Goal: Information Seeking & Learning: Learn about a topic

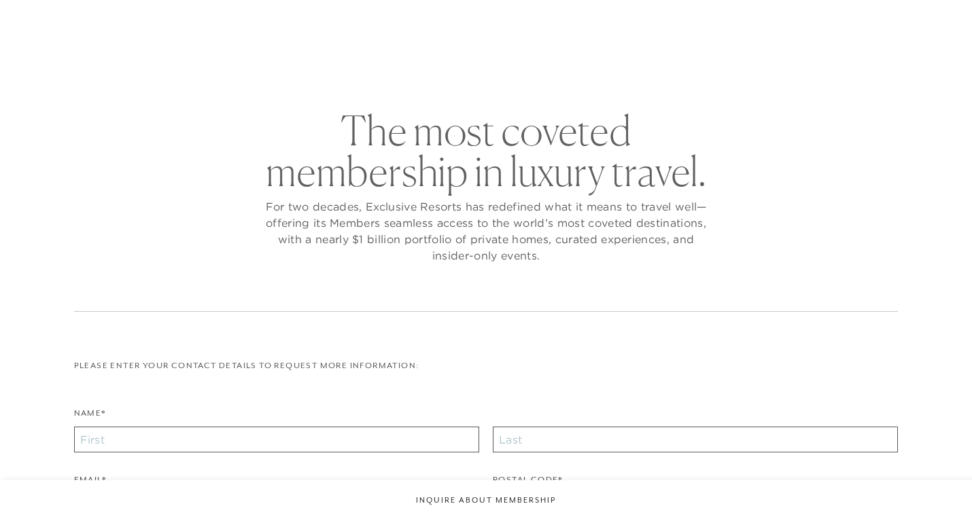
checkbox input "false"
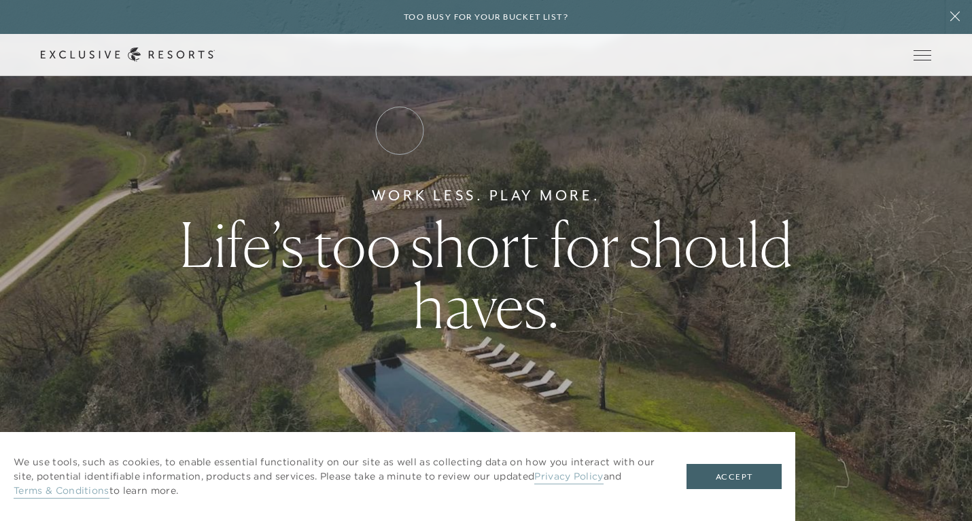
click at [0, 0] on link "Residence Collection" at bounding box center [0, 0] width 0 height 0
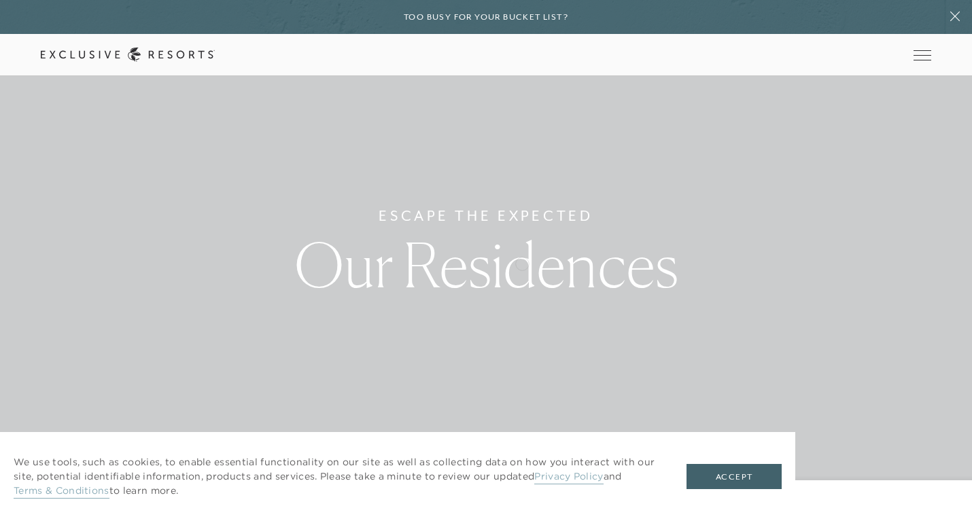
scroll to position [12, 0]
click at [731, 479] on button "Accept" at bounding box center [734, 477] width 95 height 26
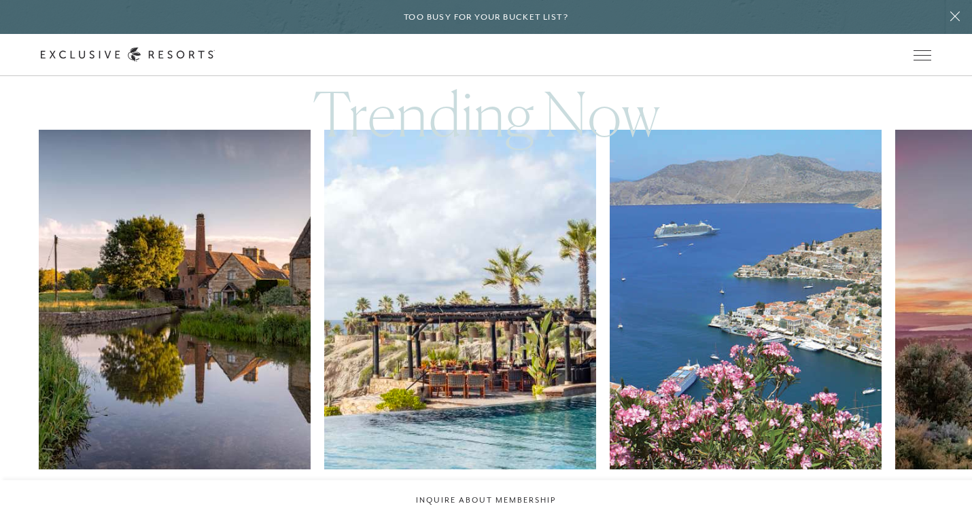
scroll to position [794, 0]
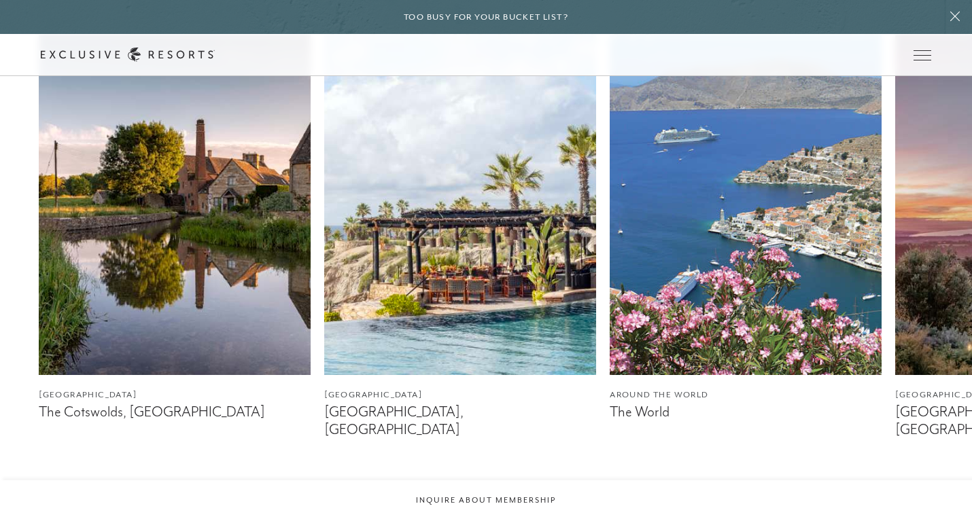
click at [155, 252] on img at bounding box center [175, 205] width 272 height 340
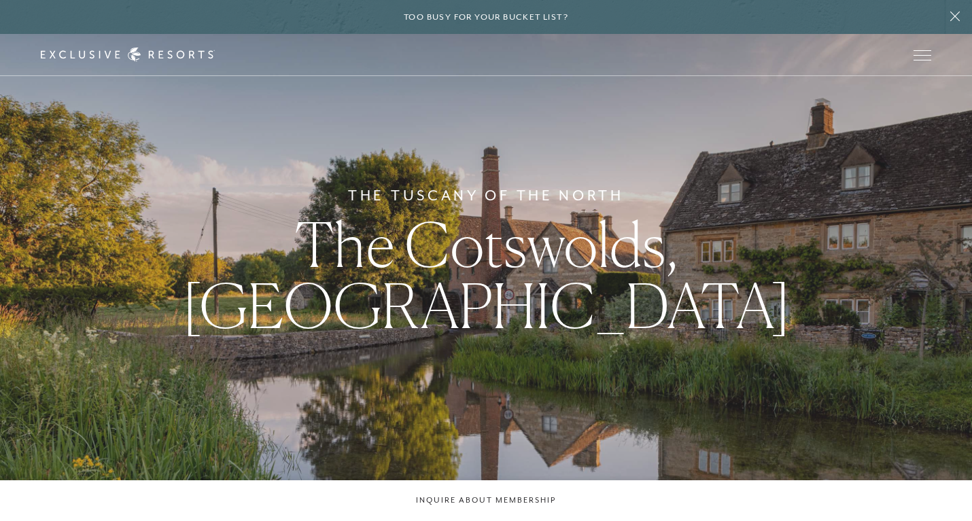
click at [571, 281] on span "The Cotswolds, [GEOGRAPHIC_DATA]" at bounding box center [486, 274] width 608 height 135
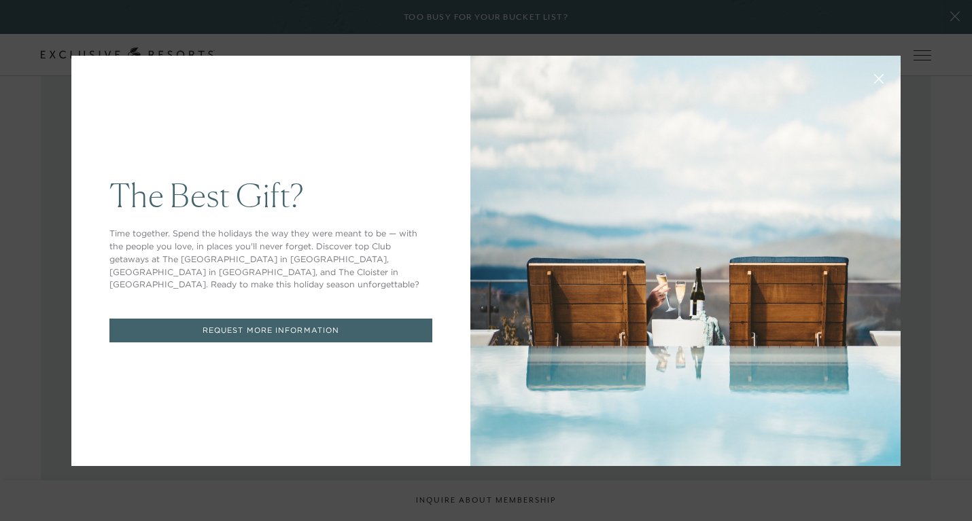
click at [878, 74] on icon at bounding box center [879, 78] width 10 height 10
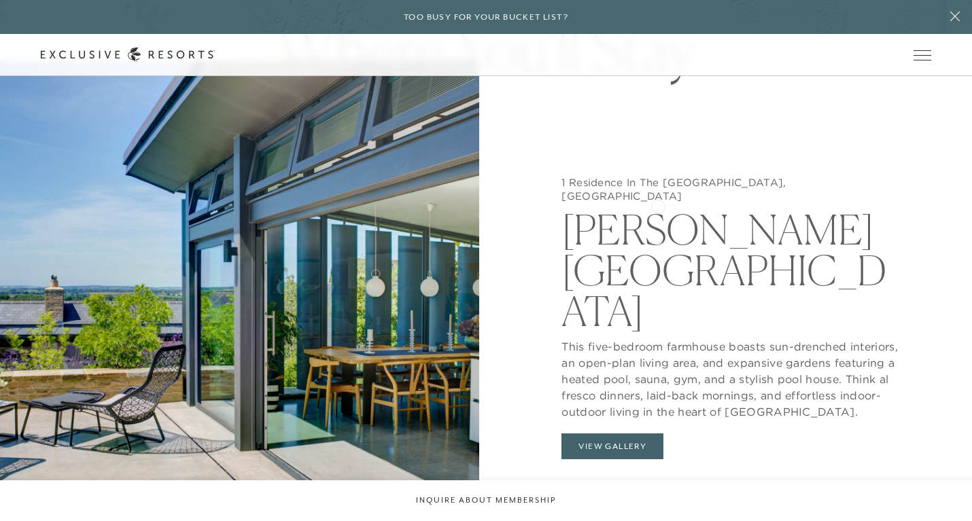
scroll to position [1323, 0]
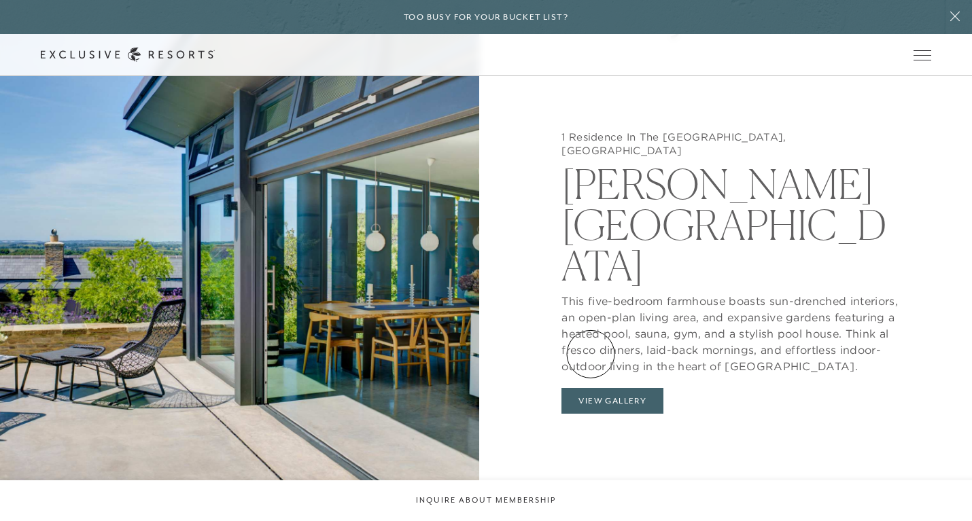
click at [591, 388] on button "View Gallery" at bounding box center [612, 401] width 102 height 26
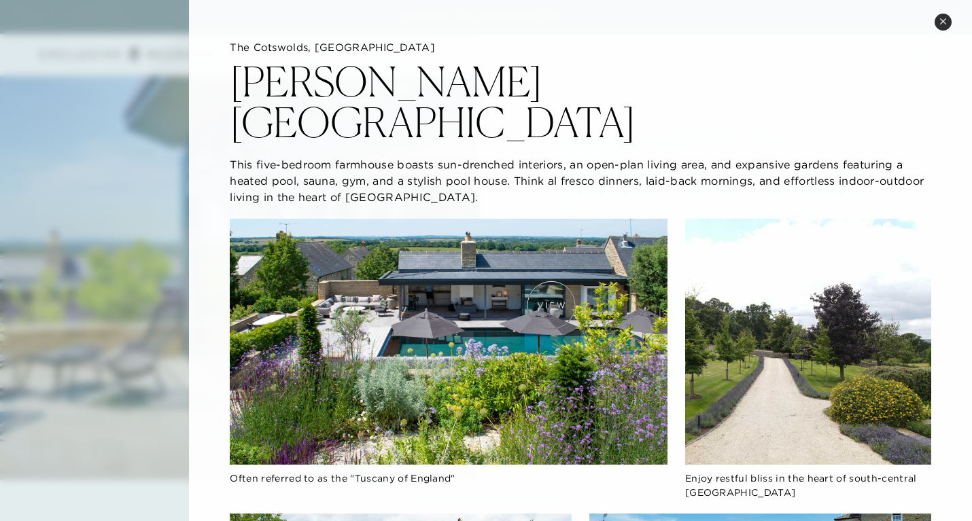
click at [551, 305] on img at bounding box center [449, 342] width 438 height 246
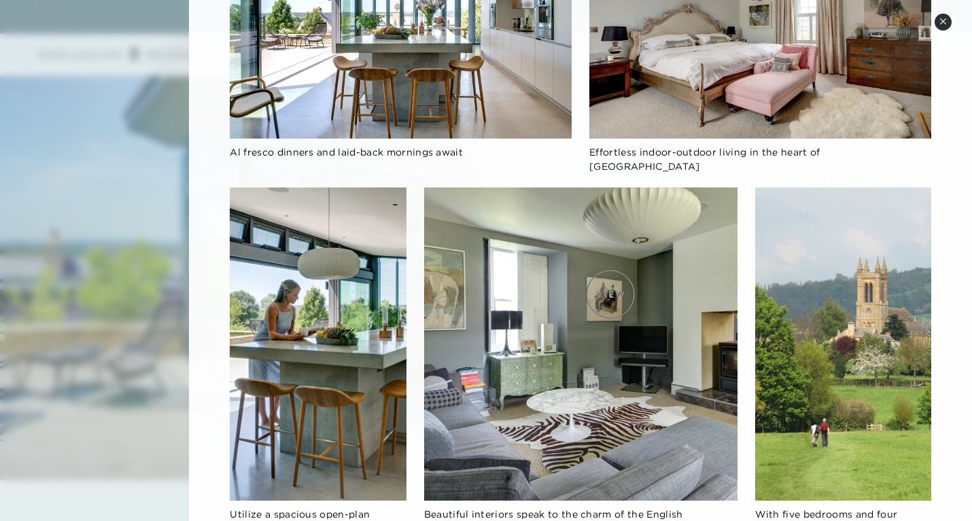
scroll to position [1480, 0]
click at [941, 24] on icon at bounding box center [942, 21] width 7 height 7
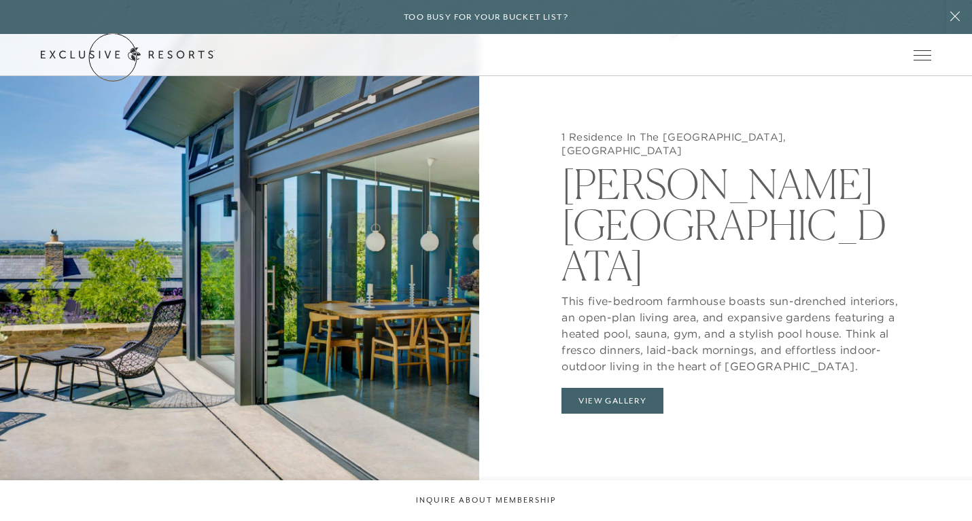
click at [0, 0] on link "Get Started" at bounding box center [0, 0] width 0 height 0
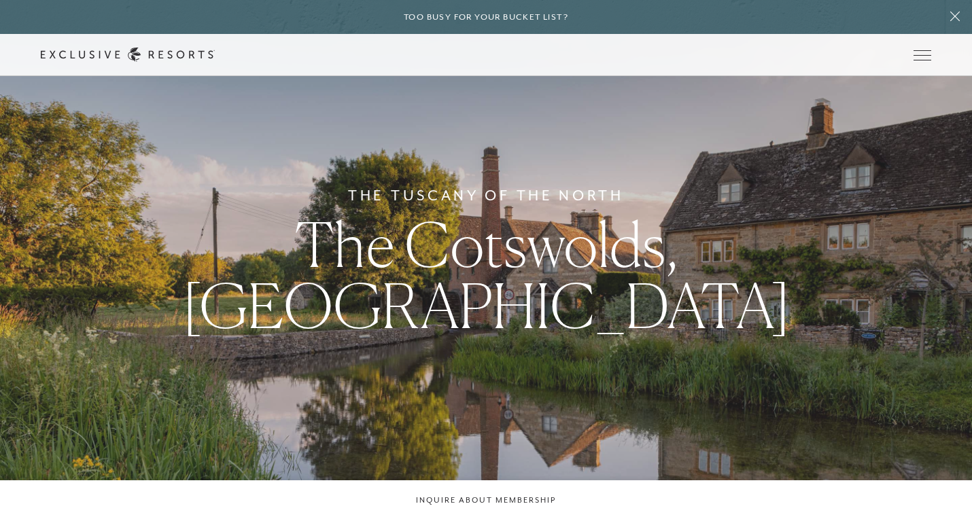
scroll to position [574, 0]
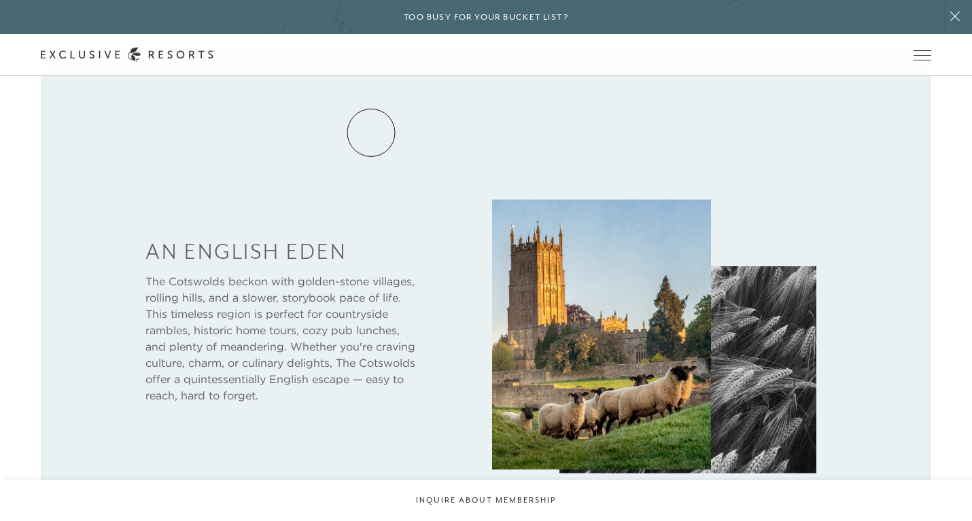
click at [0, 0] on link "Residence Collection" at bounding box center [0, 0] width 0 height 0
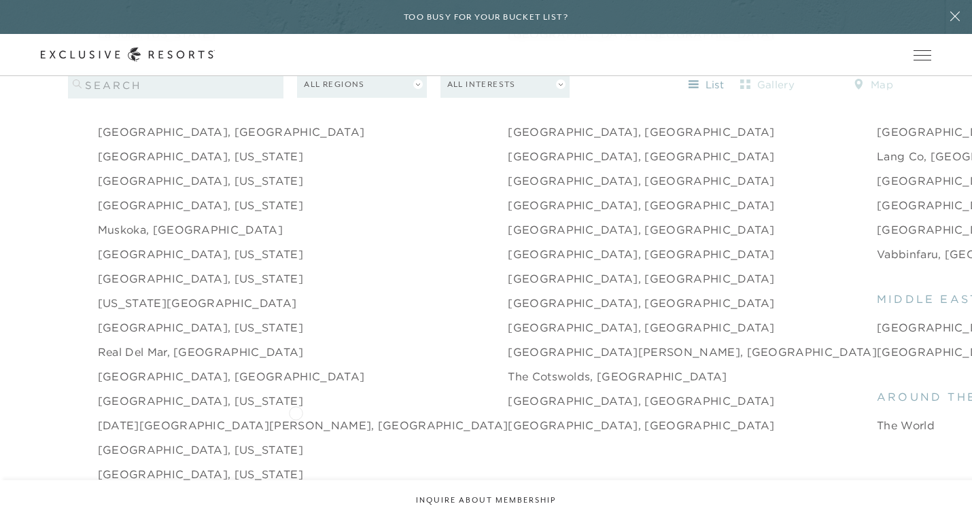
scroll to position [1870, 0]
click at [238, 320] on link "[GEOGRAPHIC_DATA], [US_STATE]" at bounding box center [200, 328] width 205 height 16
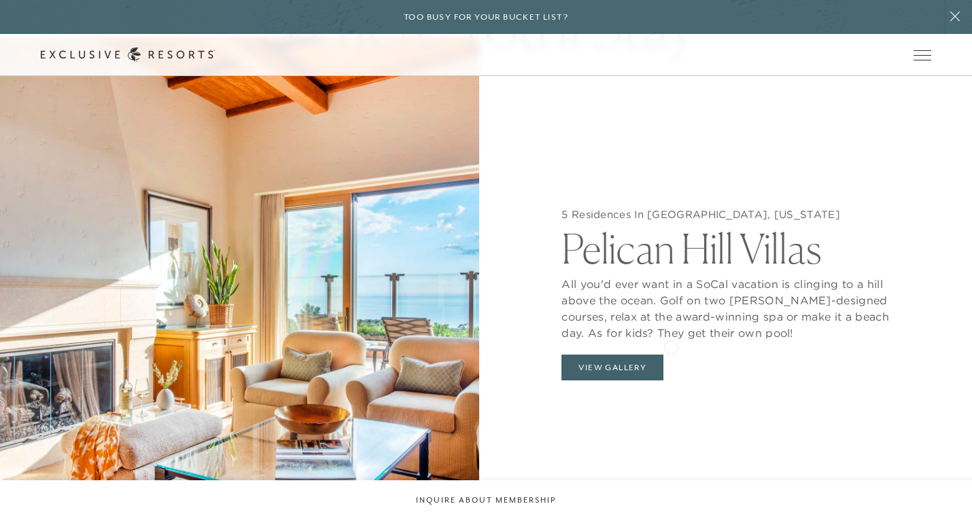
scroll to position [1321, 0]
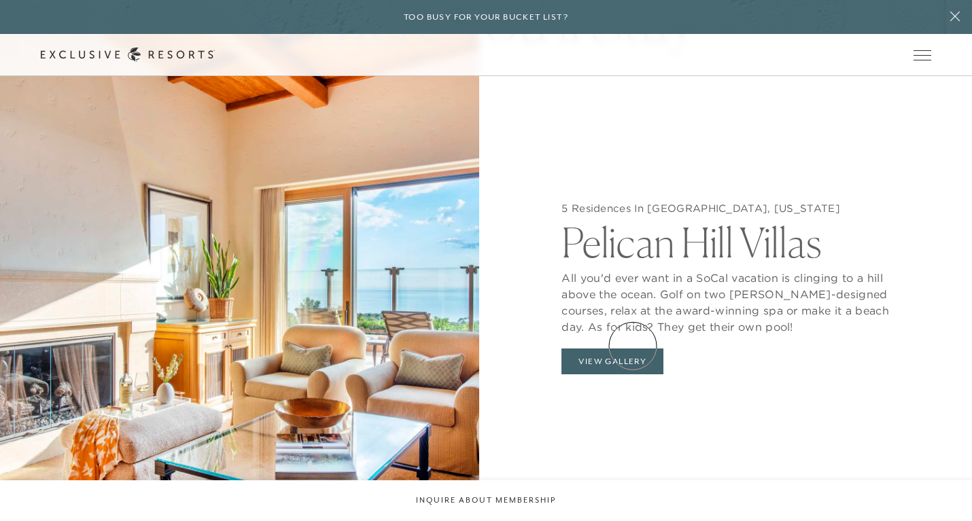
click at [623, 349] on button "View Gallery" at bounding box center [612, 362] width 102 height 26
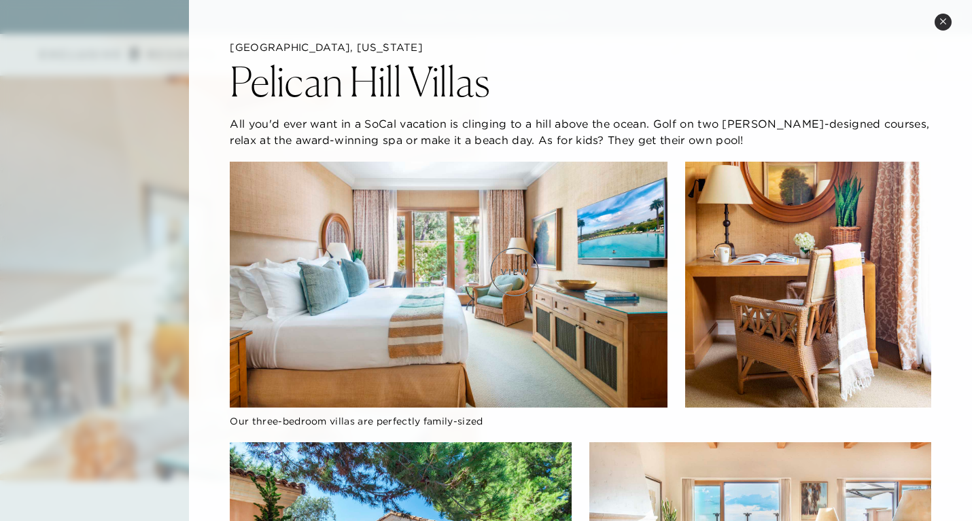
click at [515, 272] on img at bounding box center [449, 285] width 438 height 246
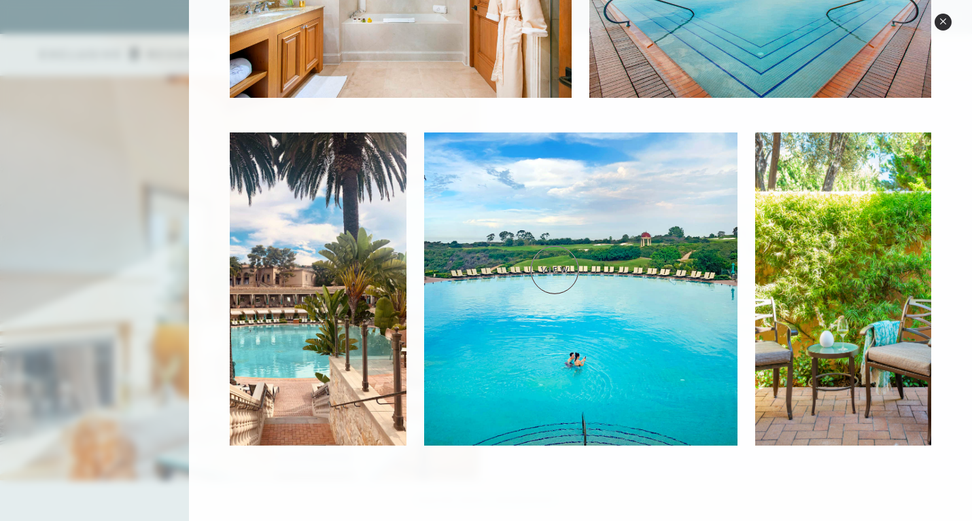
scroll to position [1421, 0]
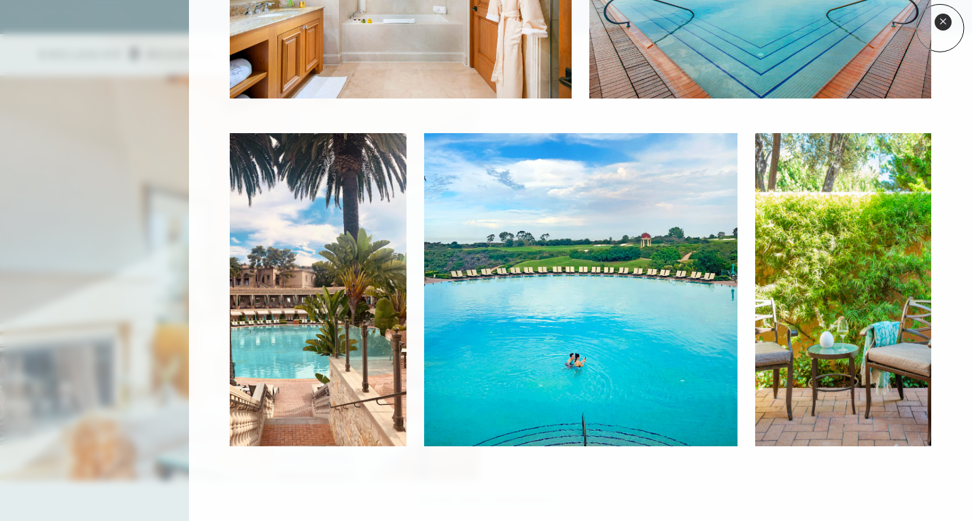
click at [941, 27] on button "Close quickview" at bounding box center [943, 22] width 17 height 17
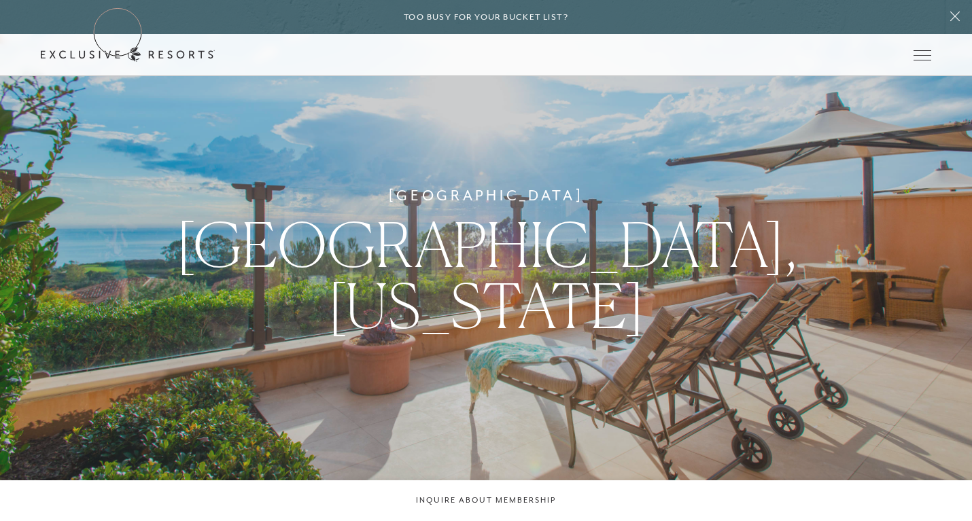
scroll to position [0, 0]
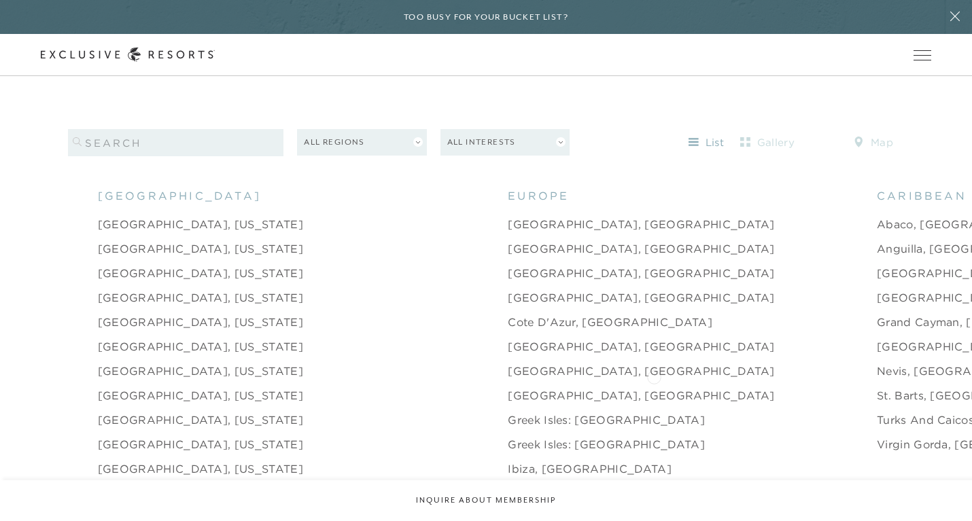
scroll to position [1302, 0]
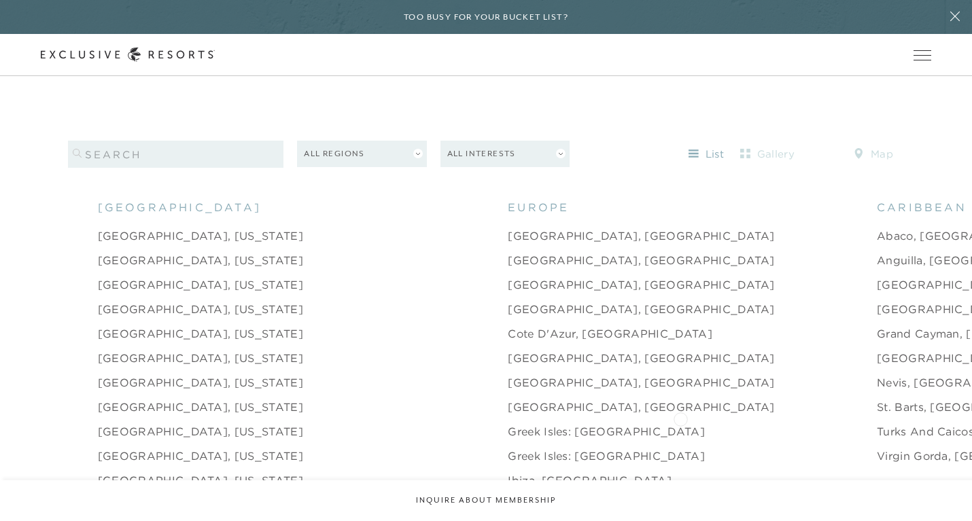
click at [877, 423] on link "Turks and Caicos" at bounding box center [925, 431] width 97 height 16
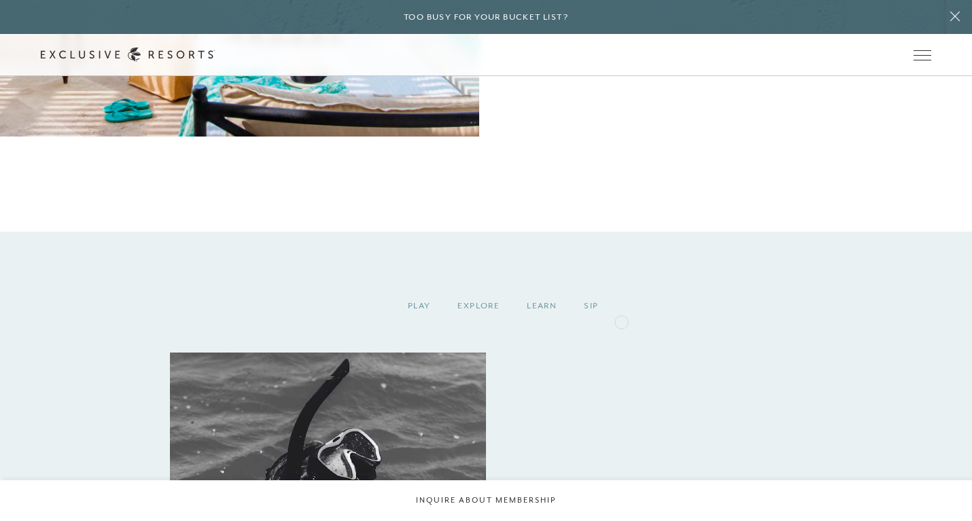
scroll to position [1304, 0]
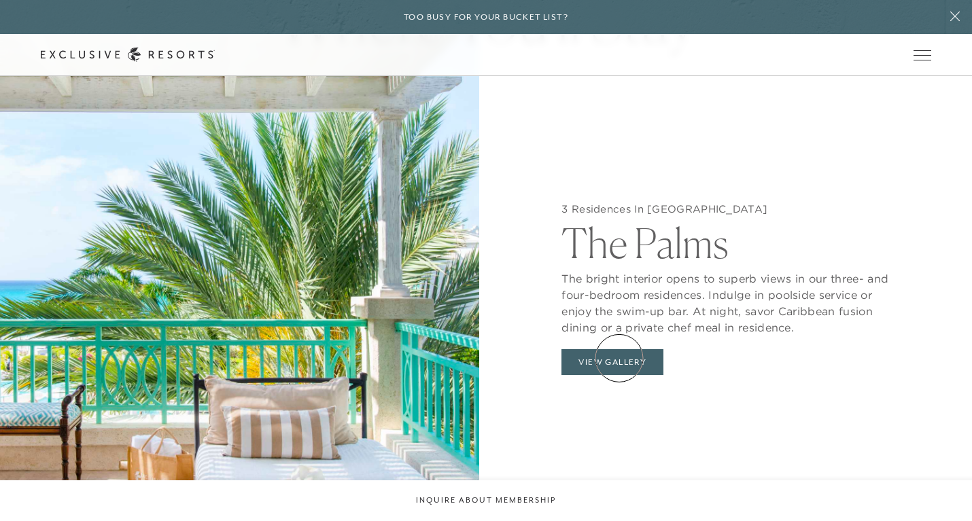
click at [619, 358] on button "View Gallery" at bounding box center [612, 362] width 102 height 26
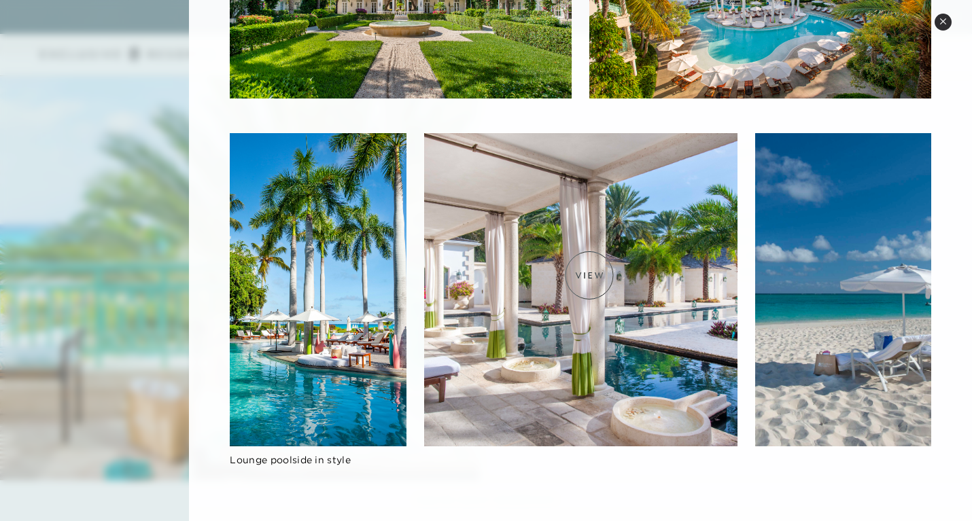
scroll to position [1407, 0]
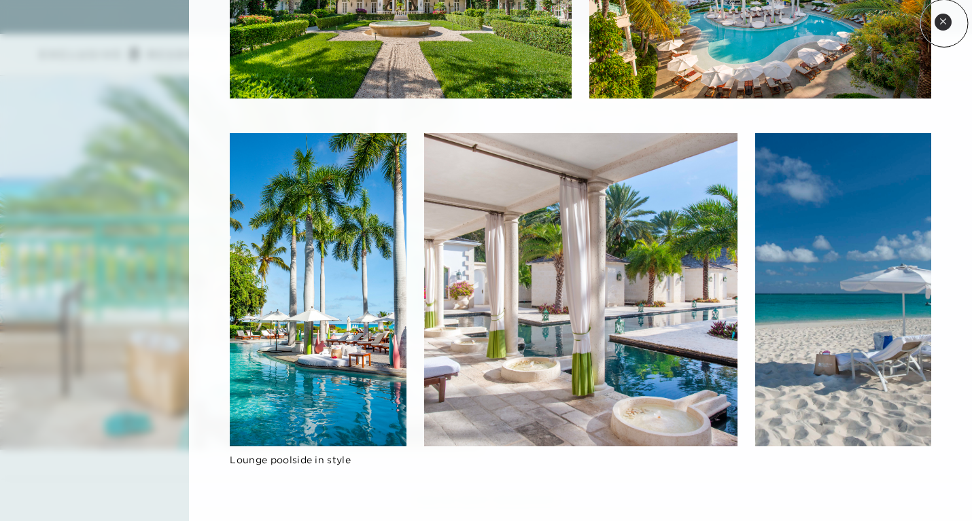
click at [944, 23] on icon at bounding box center [942, 21] width 7 height 7
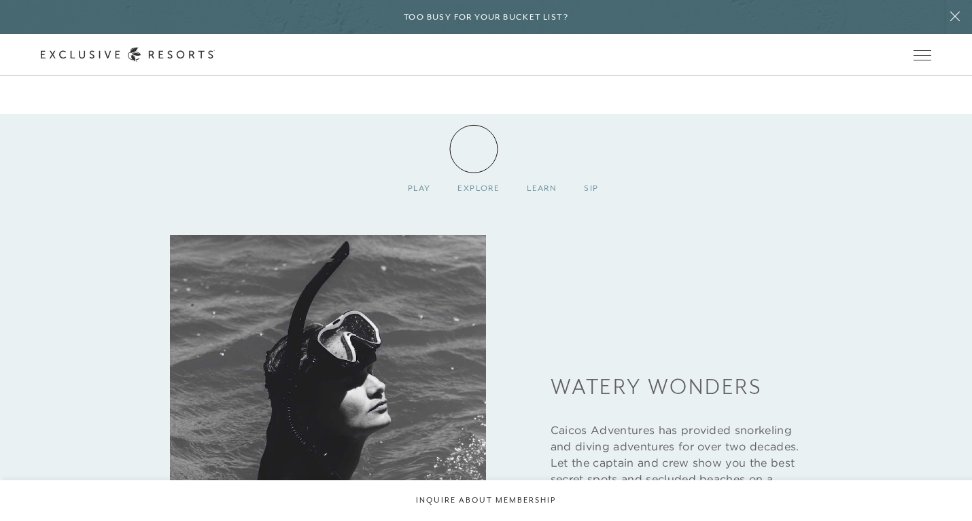
scroll to position [1867, 0]
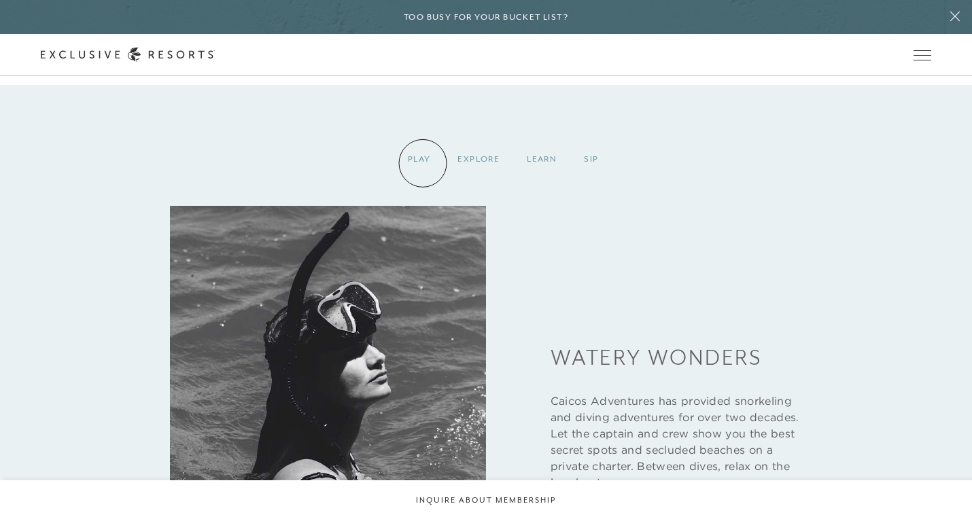
click at [423, 163] on div "Play" at bounding box center [419, 159] width 50 height 40
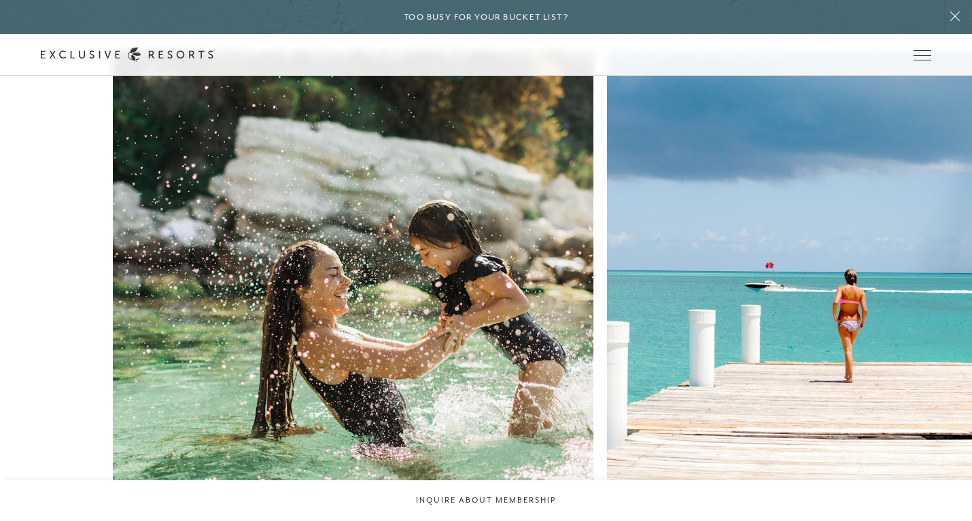
scroll to position [3357, 0]
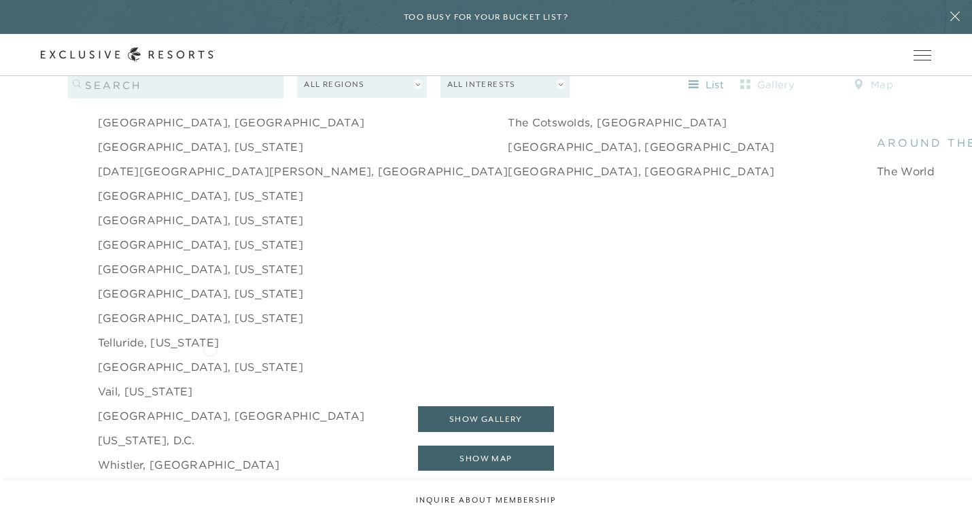
scroll to position [2134, 0]
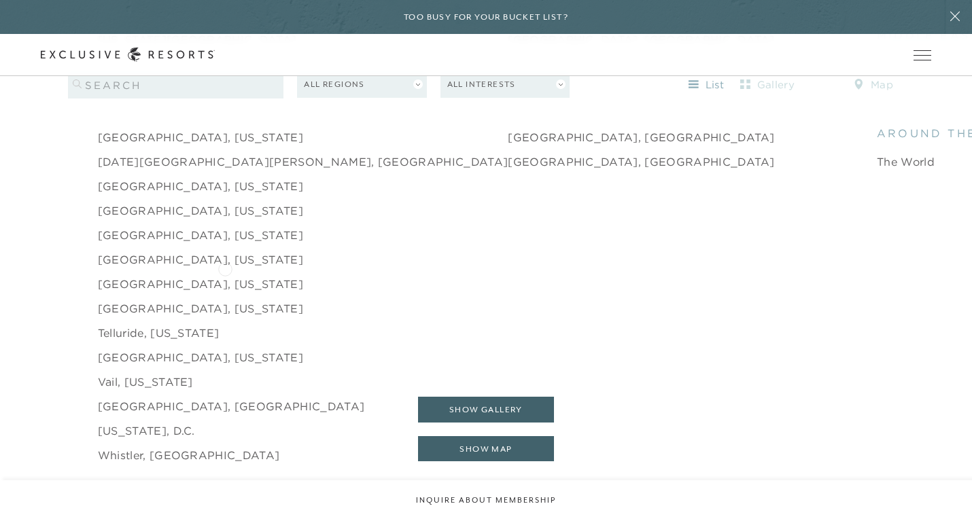
click at [225, 276] on link "[GEOGRAPHIC_DATA], [US_STATE]" at bounding box center [200, 284] width 205 height 16
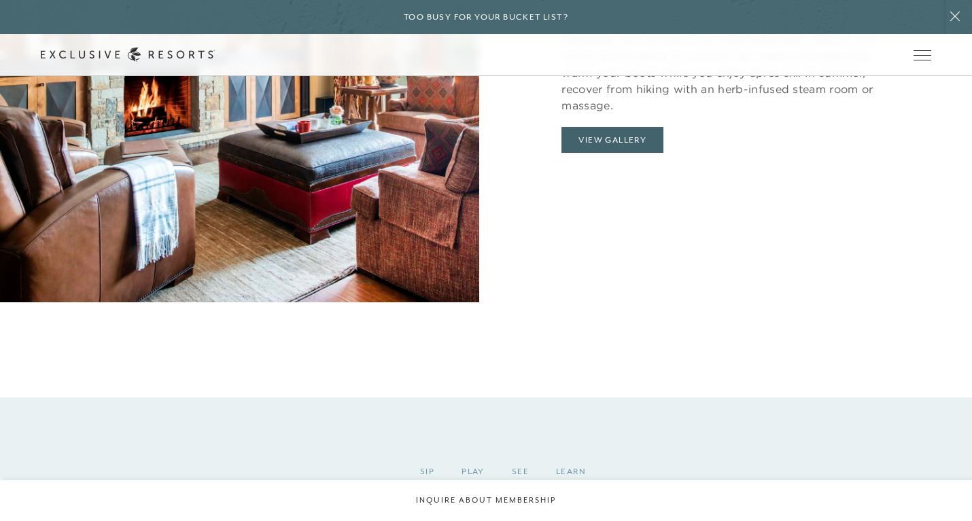
scroll to position [1475, 0]
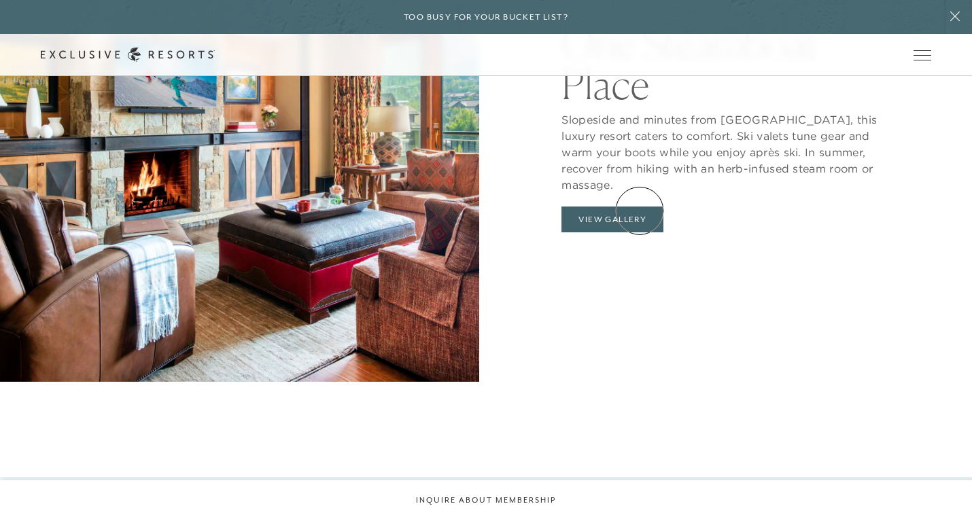
click at [640, 211] on button "View Gallery" at bounding box center [612, 220] width 102 height 26
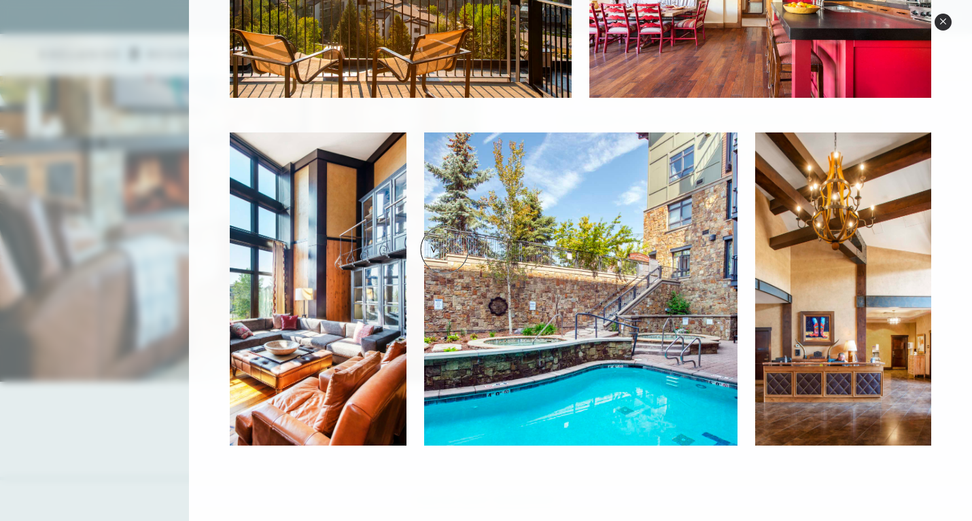
scroll to position [1392, 0]
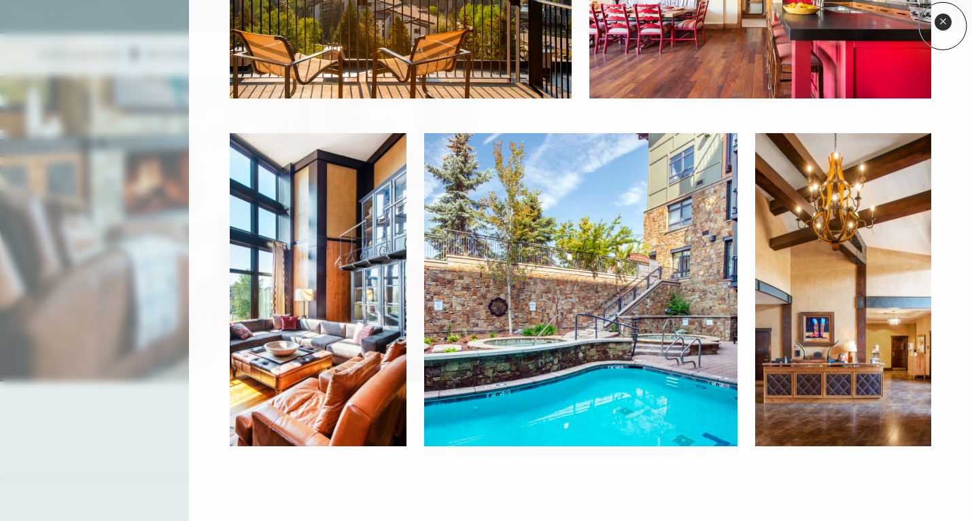
click at [943, 26] on button "Close quickview" at bounding box center [943, 22] width 17 height 17
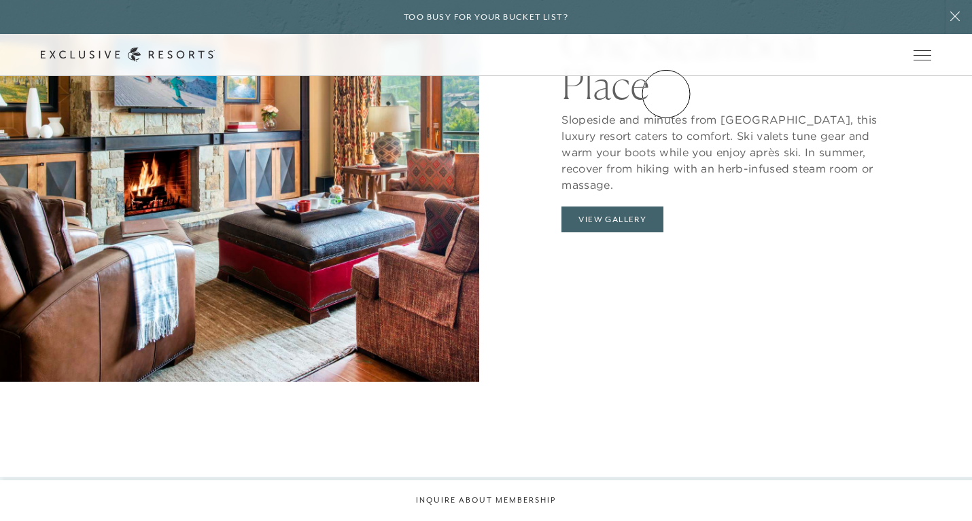
scroll to position [1476, 0]
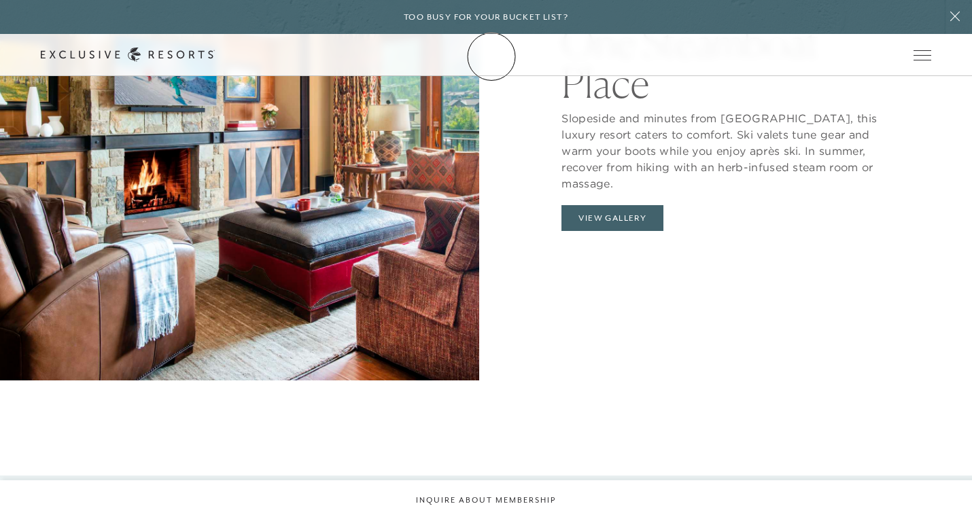
click at [0, 0] on link "Membership" at bounding box center [0, 0] width 0 height 0
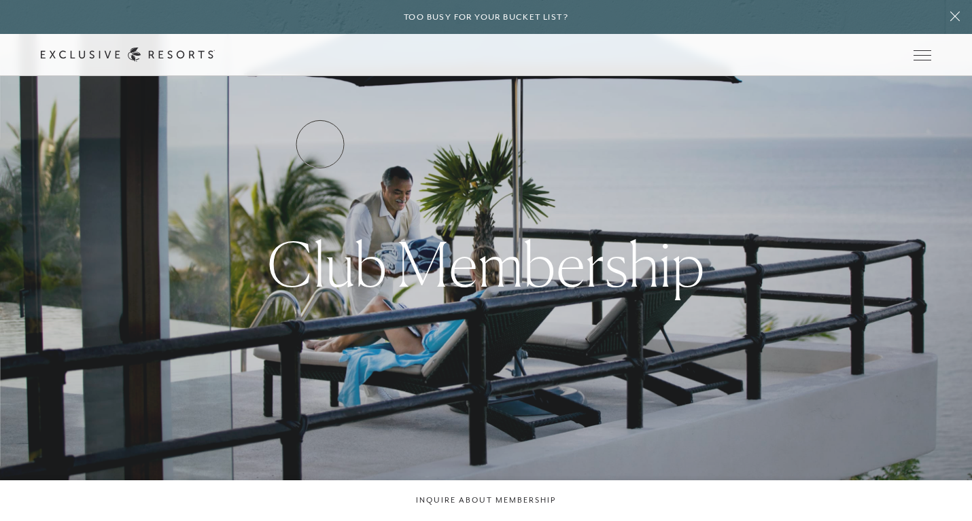
click at [0, 0] on link "Services & Standards" at bounding box center [0, 0] width 0 height 0
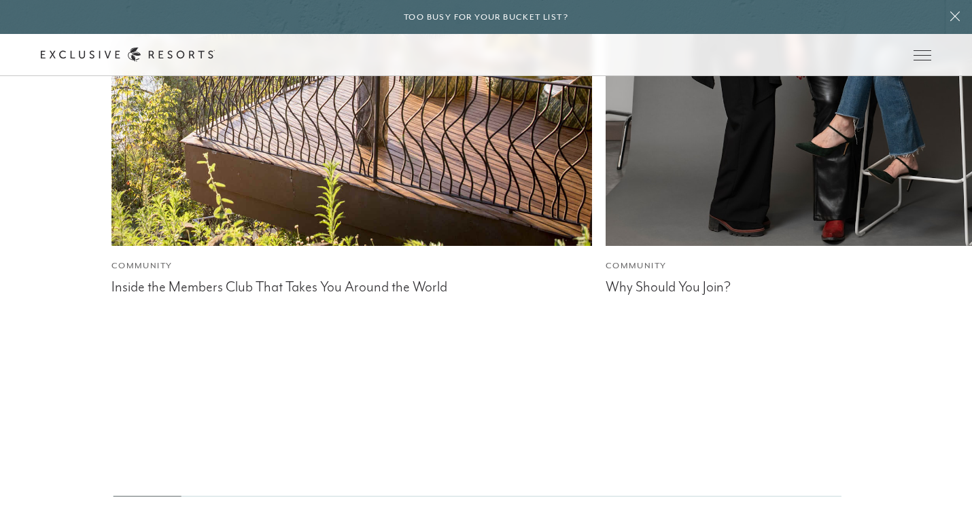
scroll to position [3832, 0]
click at [0, 0] on link "How it works" at bounding box center [0, 0] width 0 height 0
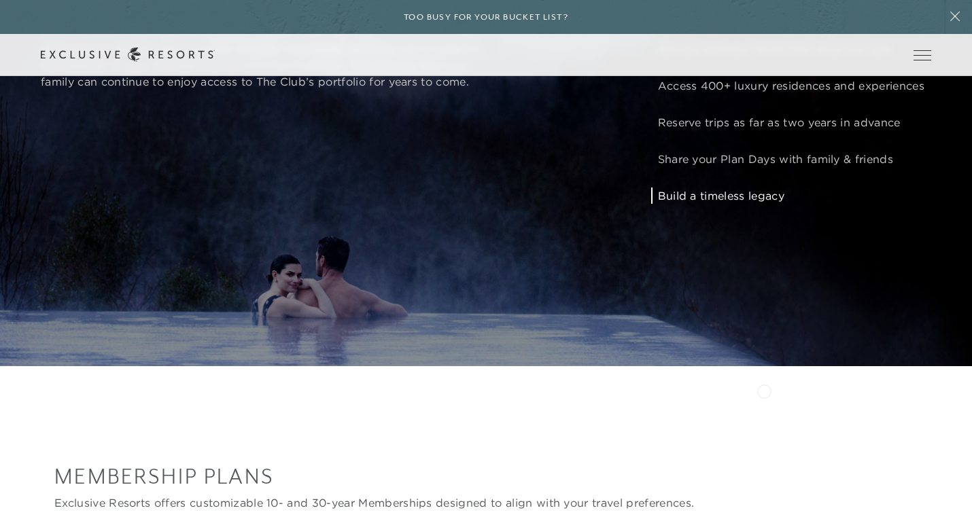
scroll to position [1255, 0]
